Goal: Information Seeking & Learning: Check status

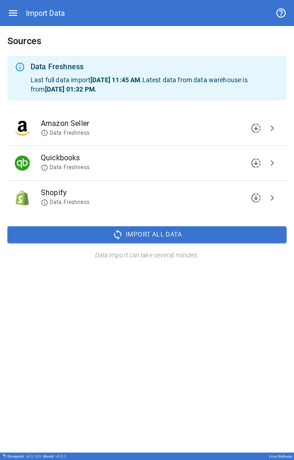
click at [49, 169] on span "Data Freshness" at bounding box center [65, 167] width 49 height 8
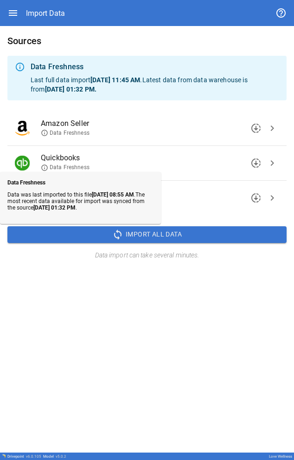
click at [166, 306] on div "Sources Data Freshness Last full data import [DATE] 11:45 AM . Latest data from…" at bounding box center [147, 239] width 294 height 426
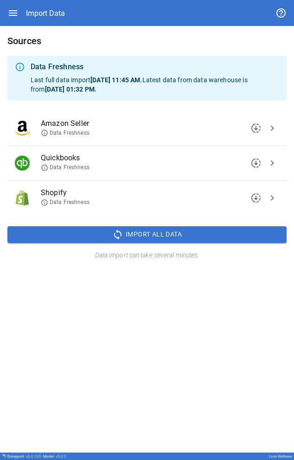
drag, startPoint x: 255, startPoint y: 165, endPoint x: 233, endPoint y: 182, distance: 28.1
click at [255, 165] on span "downloading" at bounding box center [256, 162] width 11 height 11
click at [54, 167] on span "Data Freshness" at bounding box center [65, 167] width 49 height 8
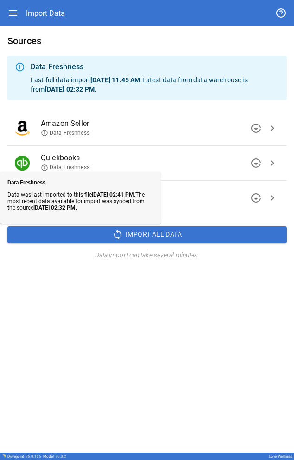
click at [136, 292] on div "Sources Data Freshness Last full data import [DATE] 11:45 AM . Latest data from…" at bounding box center [147, 239] width 294 height 426
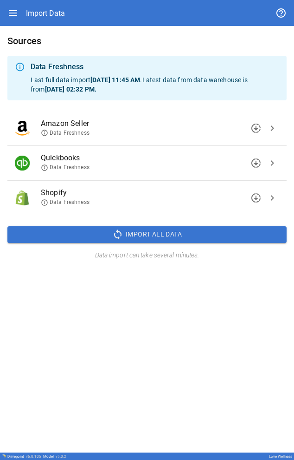
click at [42, 168] on icon at bounding box center [44, 167] width 7 height 7
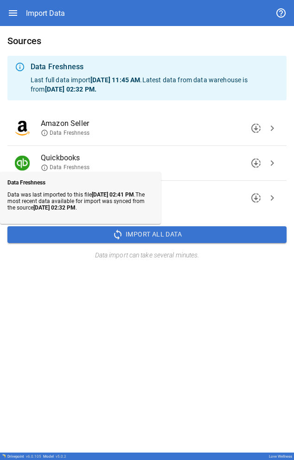
click at [81, 344] on div "Sources Data Freshness Last full data import [DATE] 11:45 AM . Latest data from…" at bounding box center [147, 239] width 294 height 426
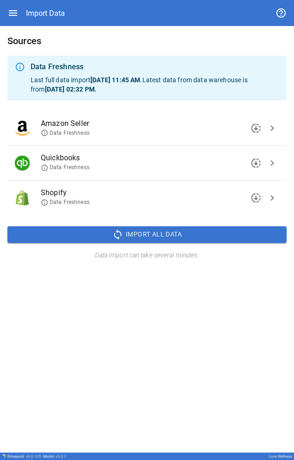
click at [44, 168] on icon at bounding box center [44, 167] width 7 height 7
click at [44, 171] on icon at bounding box center [44, 167] width 7 height 7
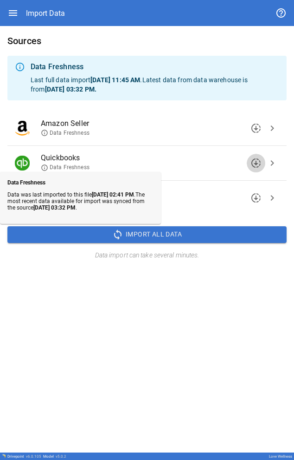
click at [255, 163] on span "downloading" at bounding box center [256, 162] width 11 height 11
